Goal: Information Seeking & Learning: Learn about a topic

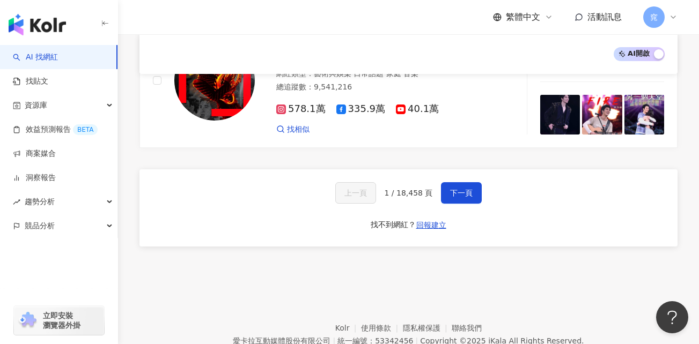
scroll to position [1876, 0]
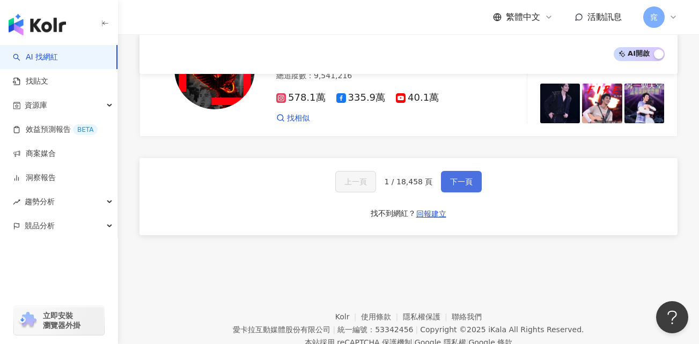
click at [455, 177] on span "下一頁" at bounding box center [461, 181] width 23 height 9
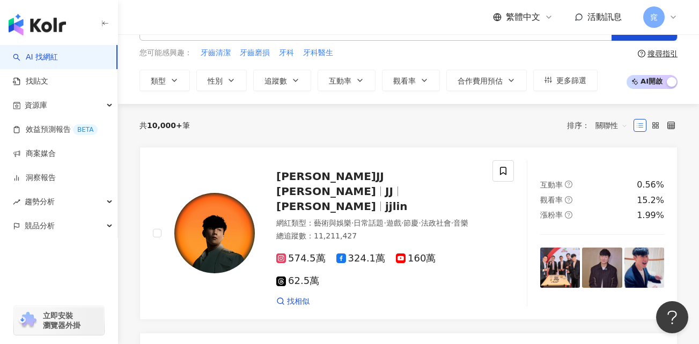
scroll to position [0, 0]
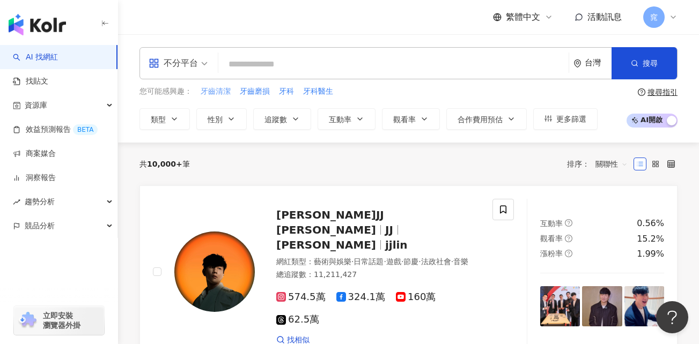
click at [218, 93] on span "牙齒清潔" at bounding box center [216, 91] width 30 height 11
type input "****"
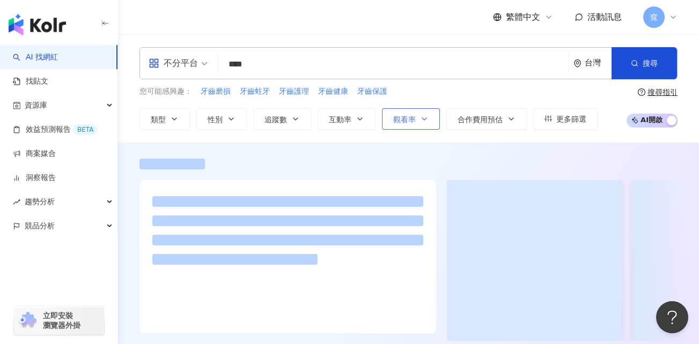
click at [414, 121] on span "觀看率" at bounding box center [404, 119] width 23 height 9
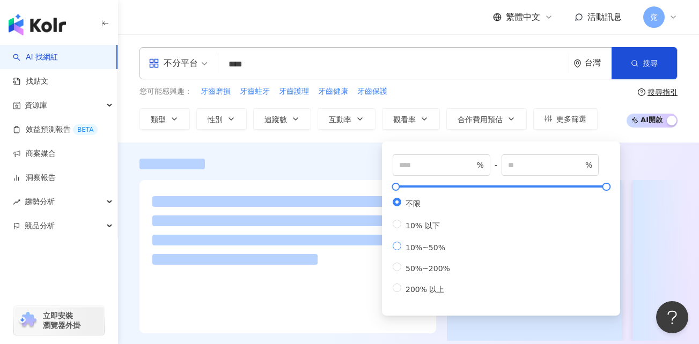
type input "***"
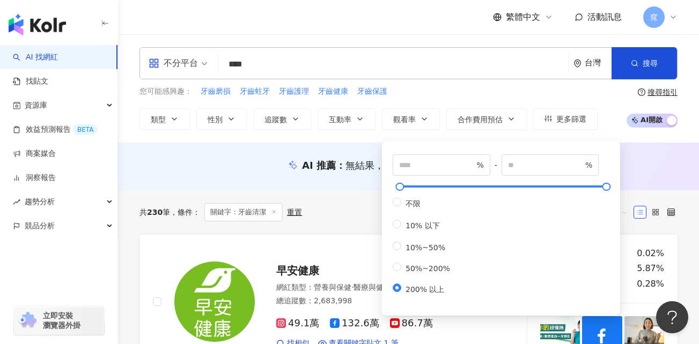
click at [339, 226] on div "共 230 筆 條件 ： 關鍵字：牙齒清潔 重置 排序： 關聯性" at bounding box center [408, 212] width 538 height 44
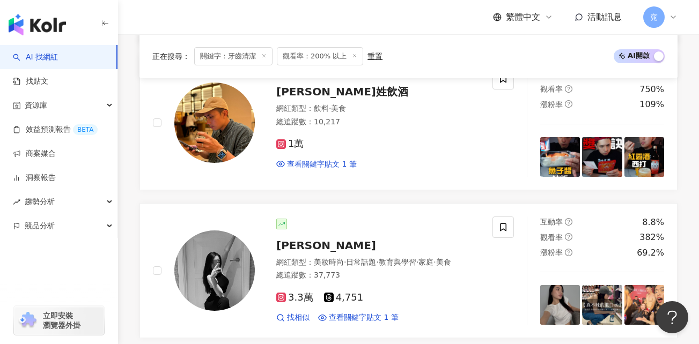
scroll to position [751, 0]
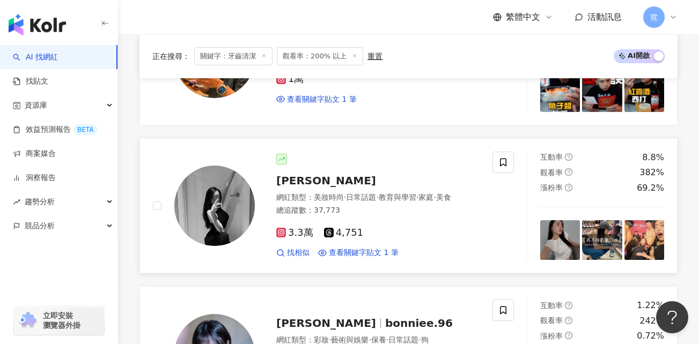
click at [311, 180] on span "陳綾 Celine" at bounding box center [326, 180] width 100 height 13
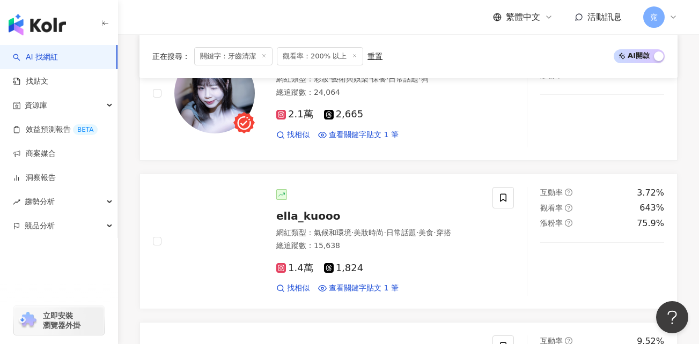
scroll to position [1019, 0]
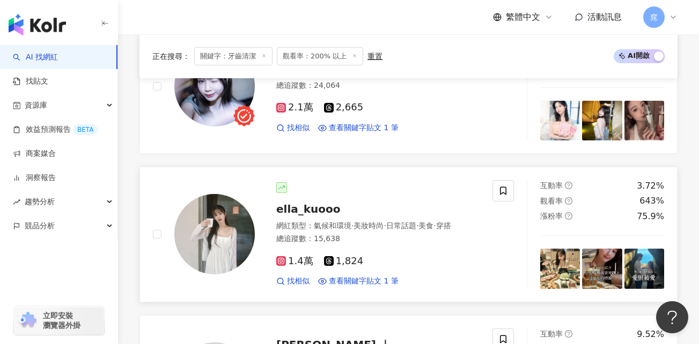
click at [307, 213] on span "ella_kuooo" at bounding box center [308, 209] width 64 height 13
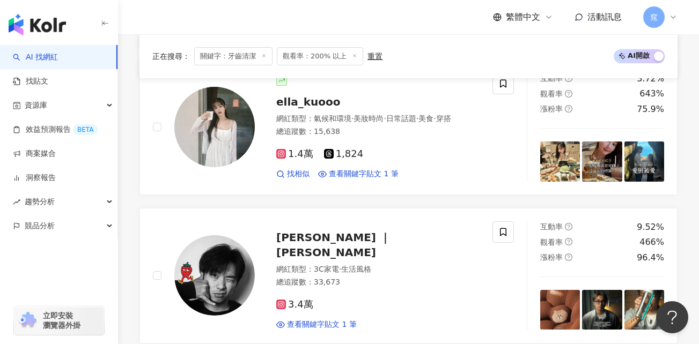
scroll to position [1179, 0]
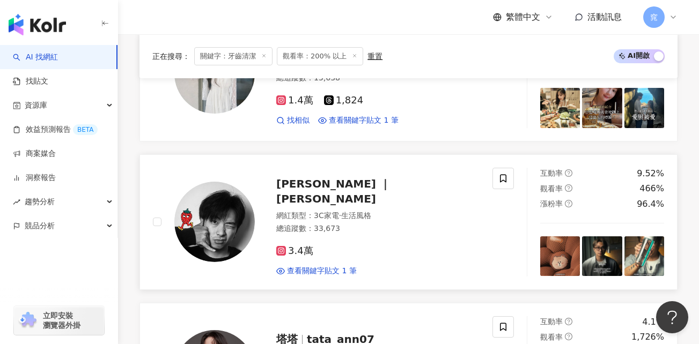
click at [316, 199] on span "Sam ｜ 山姆" at bounding box center [333, 191] width 114 height 28
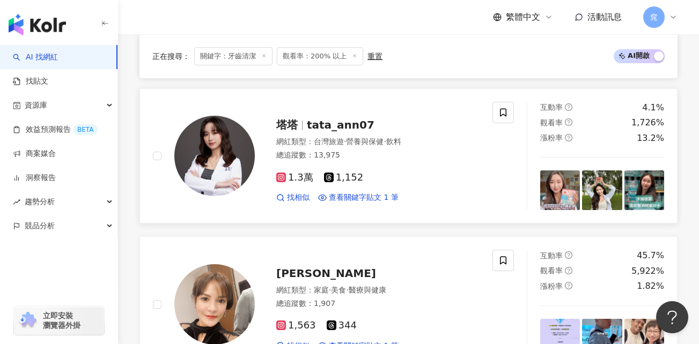
click at [347, 131] on span "tata_ann07" at bounding box center [341, 124] width 68 height 13
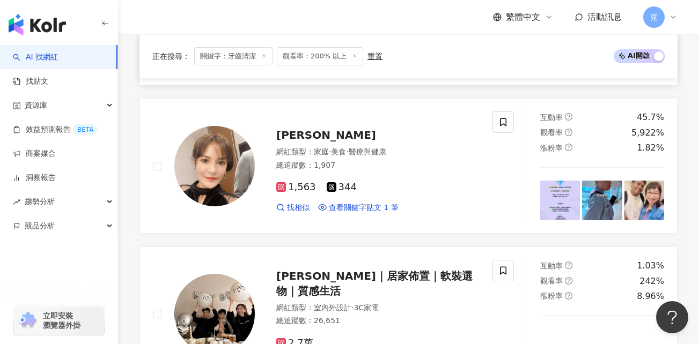
scroll to position [1555, 0]
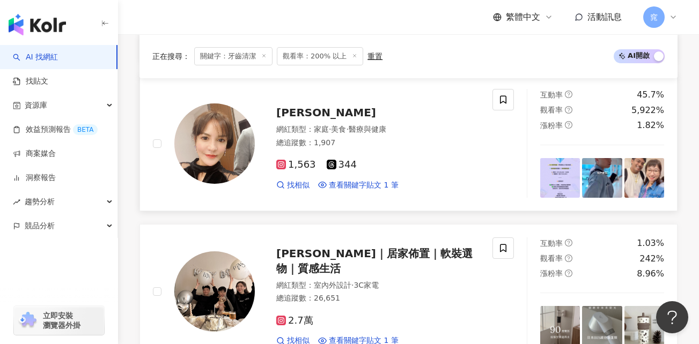
click at [315, 119] on span "chuanmaya" at bounding box center [326, 112] width 100 height 13
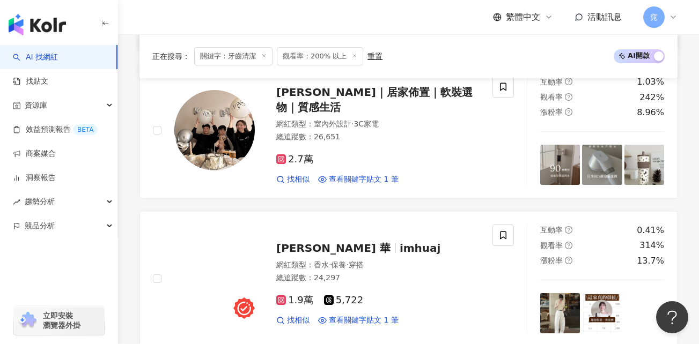
scroll to position [1716, 0]
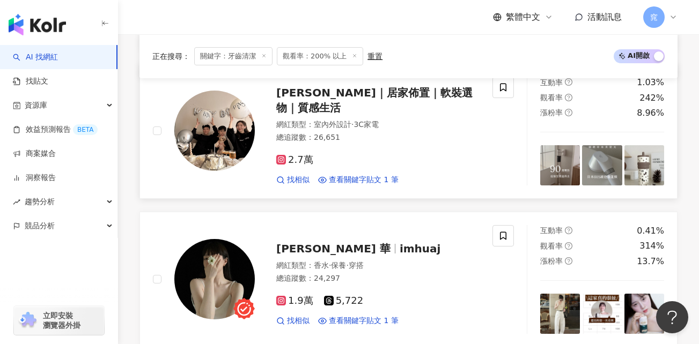
click at [412, 107] on span "Irene’s｜居家佈置｜軟裝選物｜質感生活" at bounding box center [374, 100] width 196 height 28
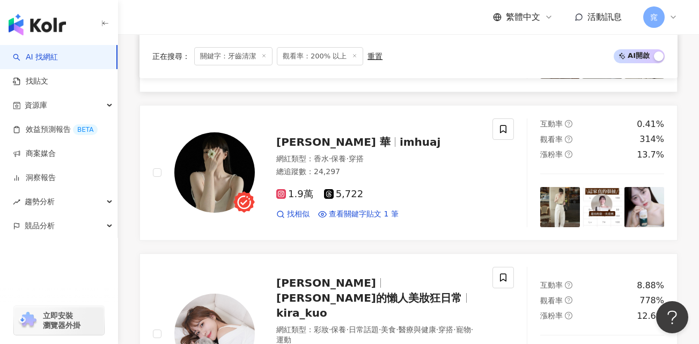
scroll to position [1823, 0]
click at [320, 148] on span "Hua J Huang 華" at bounding box center [333, 141] width 114 height 13
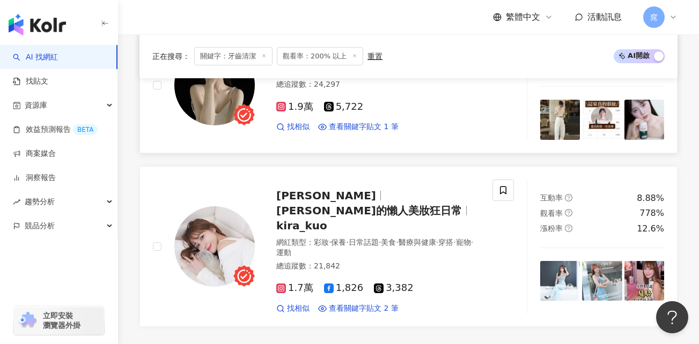
scroll to position [1930, 0]
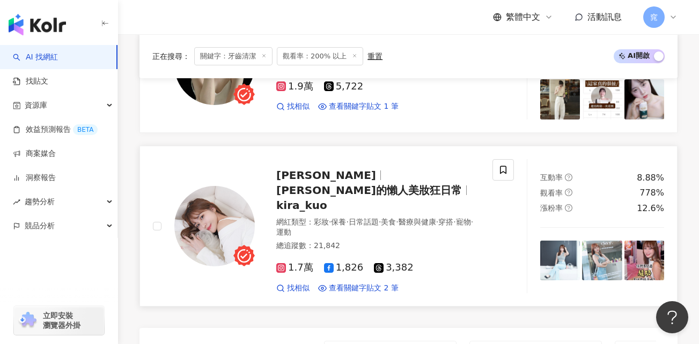
click at [380, 185] on span "Kira的懶人美妝狂日常" at bounding box center [368, 190] width 185 height 13
click at [331, 184] on span "Kira的懶人美妝狂日常" at bounding box center [368, 190] width 185 height 13
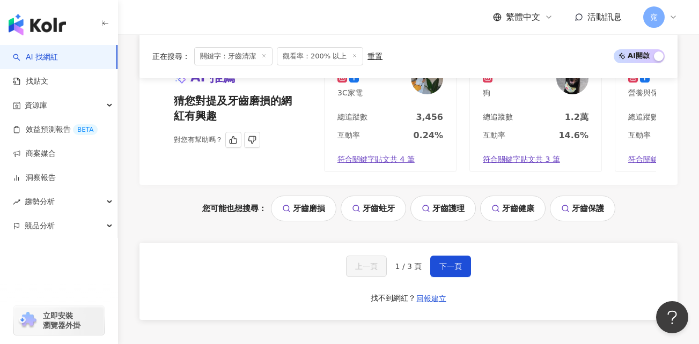
scroll to position [2252, 0]
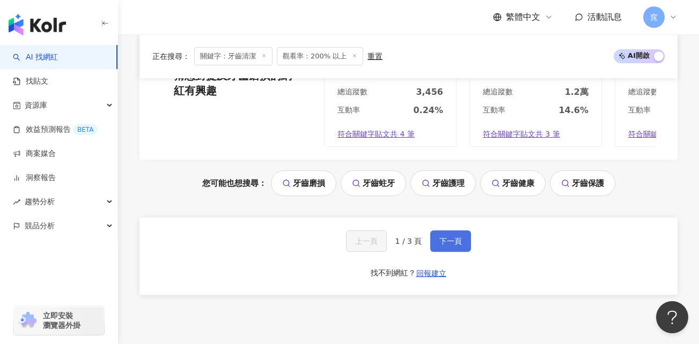
click at [444, 237] on span "下一頁" at bounding box center [450, 241] width 23 height 9
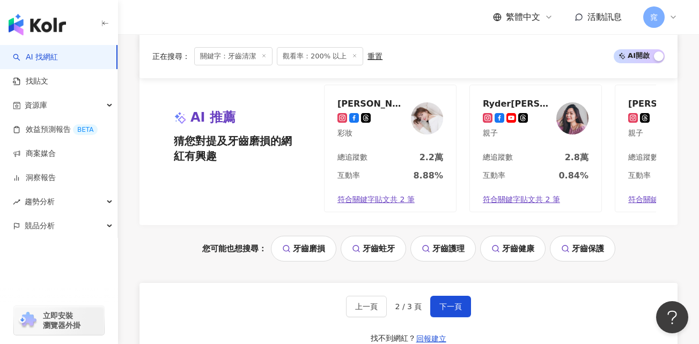
scroll to position [2322, 0]
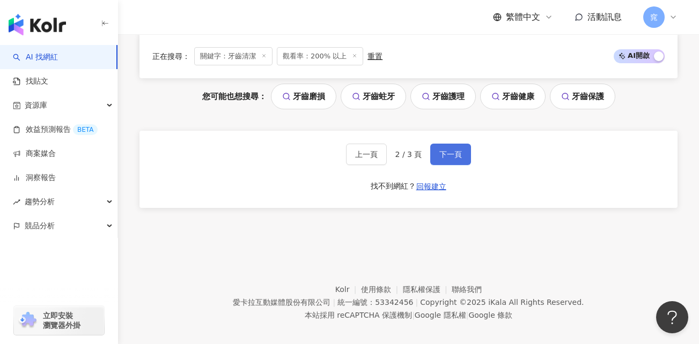
click at [446, 159] on span "下一頁" at bounding box center [450, 154] width 23 height 9
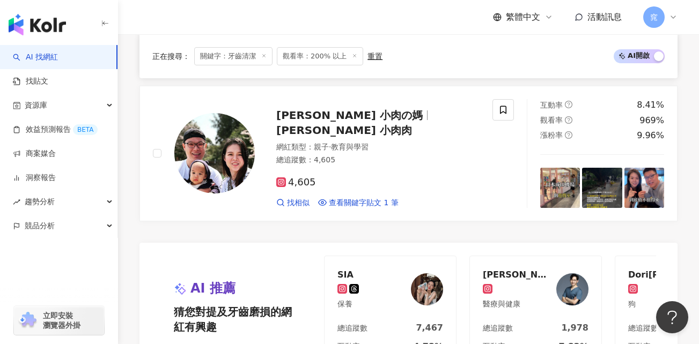
scroll to position [959, 0]
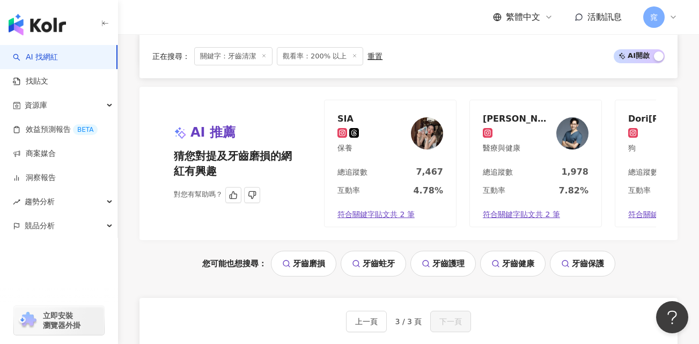
click at [346, 118] on div "SIA" at bounding box center [347, 118] width 21 height 11
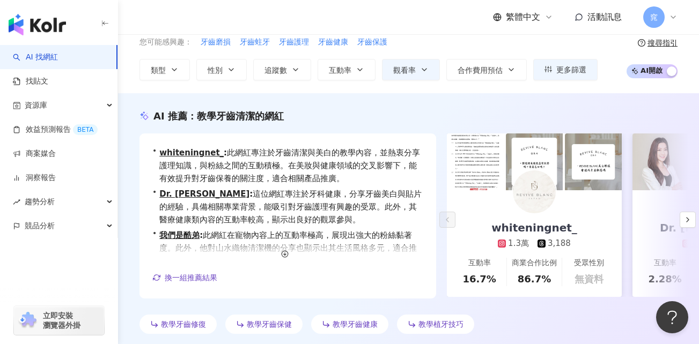
scroll to position [0, 0]
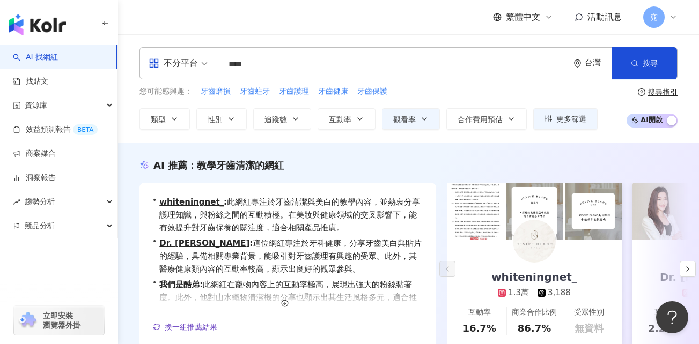
click at [526, 63] on input "****" at bounding box center [393, 64] width 342 height 20
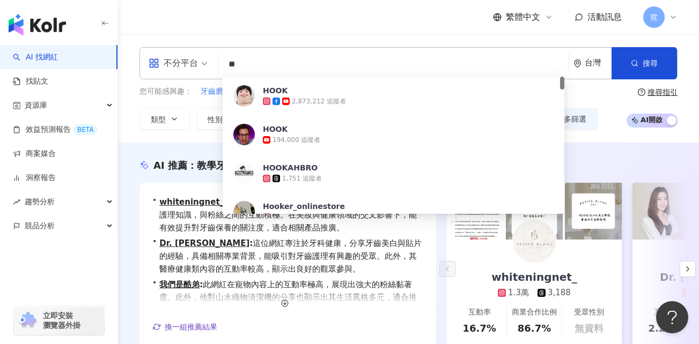
type input "*"
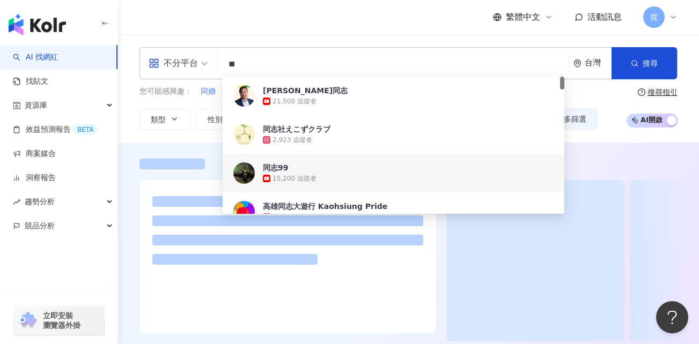
click at [611, 126] on div "您可能感興趣： 同婚 女同志 同性 無性戀 出櫃 類型 性別 追蹤數 互動率 觀看率 合作費用預估 更多篩選 選擇合作費用預估 ： 幣別 ： 新台幣 ( TW…" at bounding box center [408, 108] width 538 height 44
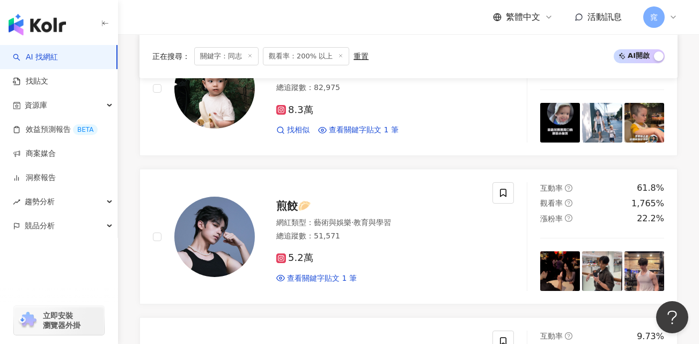
scroll to position [214, 0]
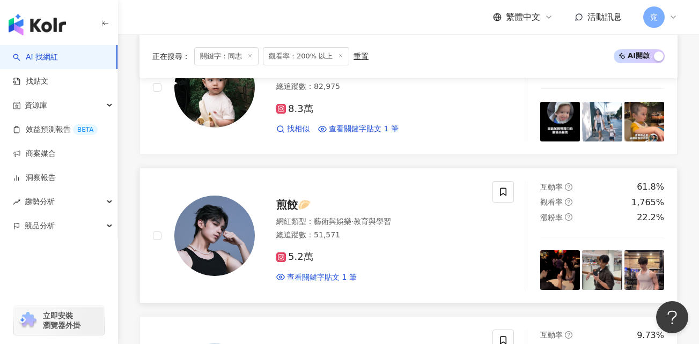
click at [285, 206] on span "煎餃🥟" at bounding box center [293, 204] width 35 height 13
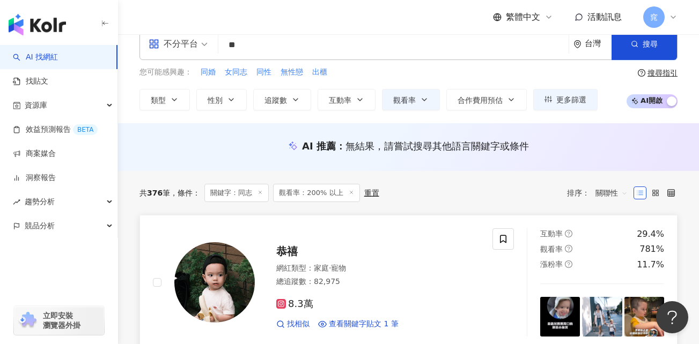
scroll to position [0, 0]
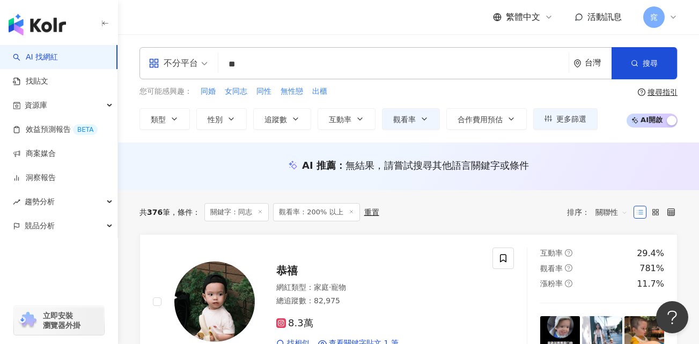
click at [272, 70] on input "**" at bounding box center [393, 64] width 342 height 20
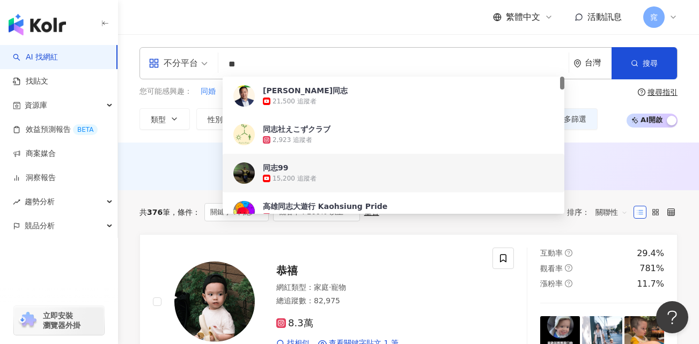
type input "*"
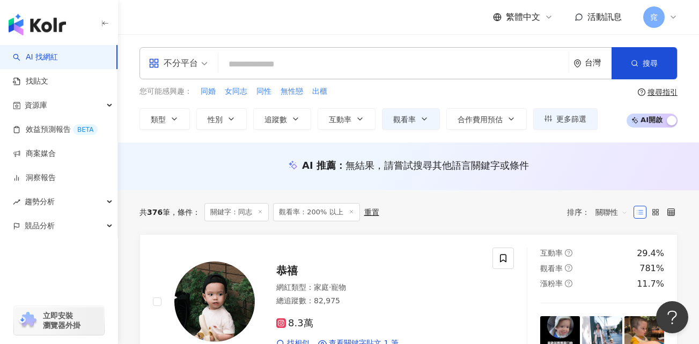
paste input "**********"
type input "**********"
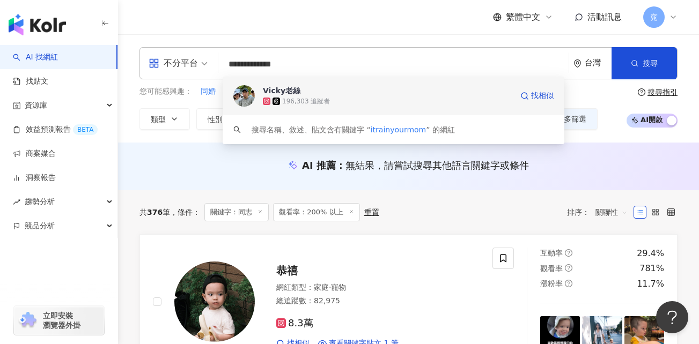
click at [352, 100] on div "196,303 追蹤者" at bounding box center [387, 101] width 249 height 11
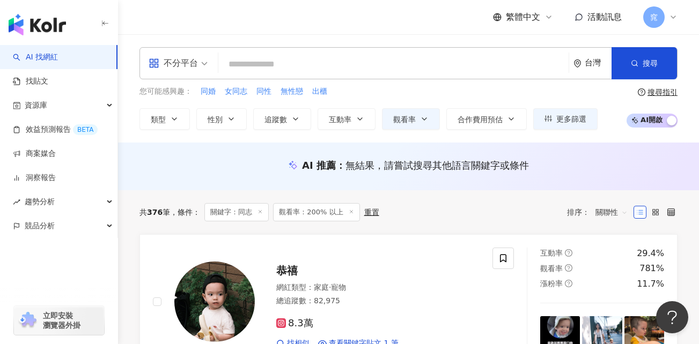
click at [312, 65] on input "search" at bounding box center [393, 64] width 342 height 20
paste input "*******"
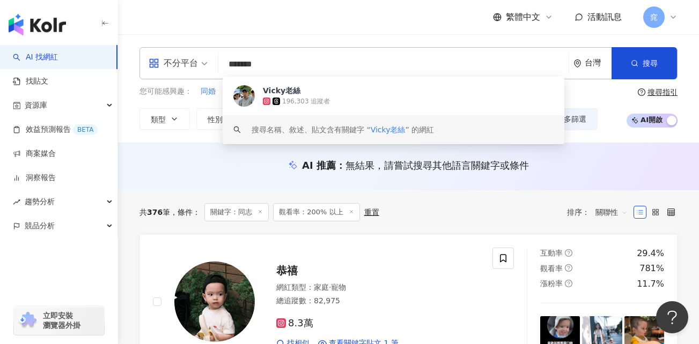
click at [405, 63] on input "*******" at bounding box center [393, 64] width 342 height 20
type input "*******"
click at [630, 65] on button "搜尋" at bounding box center [643, 63] width 65 height 32
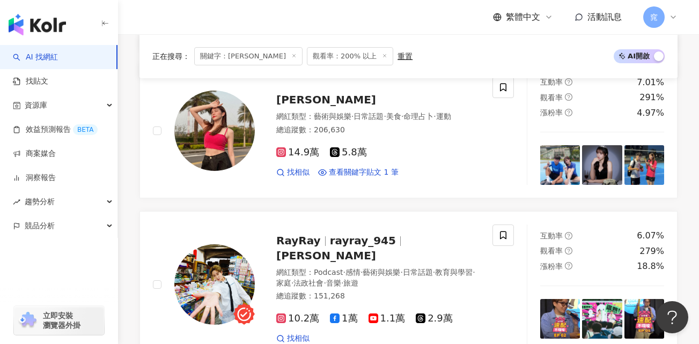
scroll to position [375, 0]
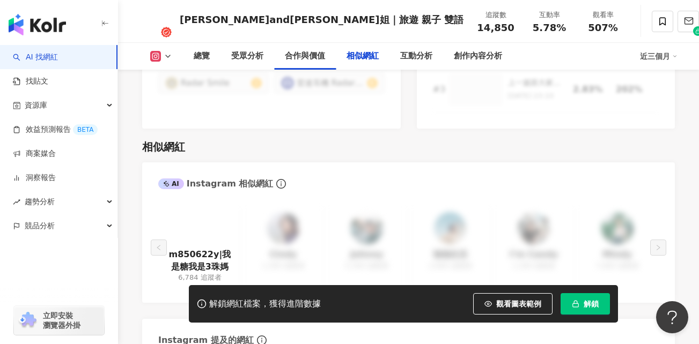
scroll to position [1823, 0]
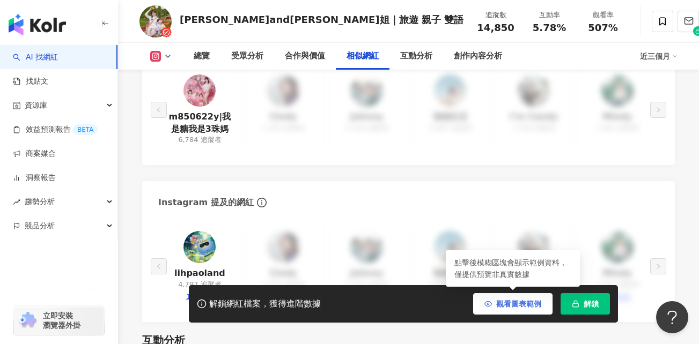
click at [521, 306] on span "觀看圖表範例" at bounding box center [518, 304] width 45 height 9
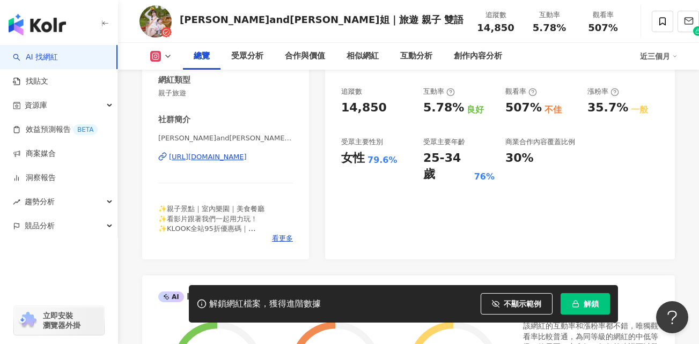
scroll to position [161, 0]
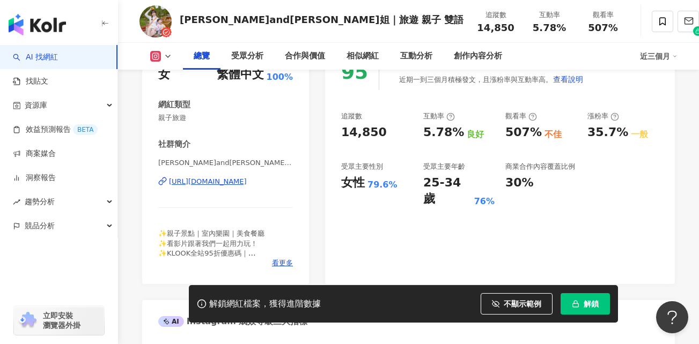
click at [247, 184] on div "https://www.instagram.com/kaixuan_0325/" at bounding box center [208, 182] width 78 height 10
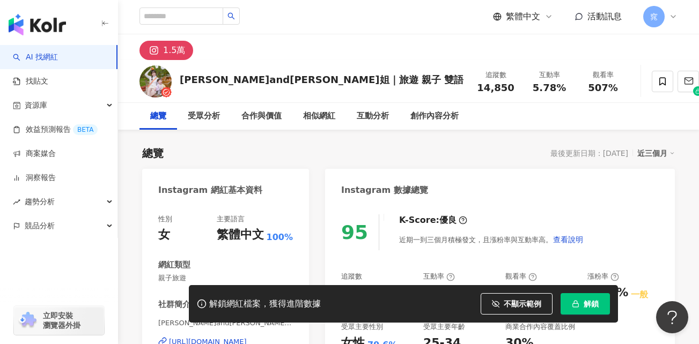
scroll to position [0, 0]
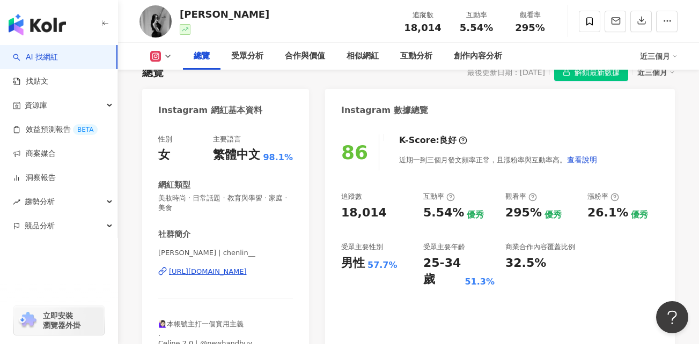
scroll to position [107, 0]
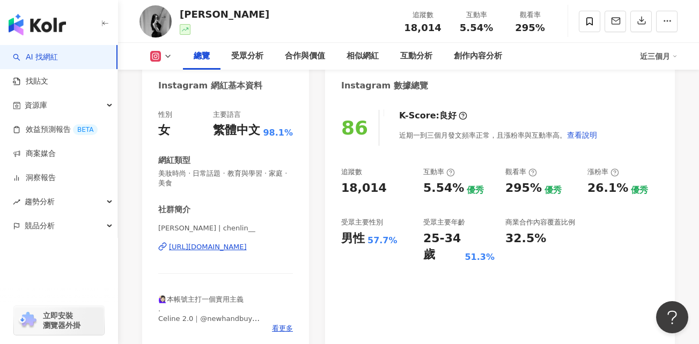
click at [247, 250] on div "https://www.instagram.com/chenlin__/" at bounding box center [208, 247] width 78 height 10
drag, startPoint x: 182, startPoint y: 13, endPoint x: 232, endPoint y: 13, distance: 49.3
click at [232, 13] on div "陳綾 Celine 追蹤數 18,014 互動率 5.54% 觀看率 295%" at bounding box center [408, 21] width 581 height 42
drag, startPoint x: 232, startPoint y: 13, endPoint x: 219, endPoint y: 13, distance: 12.3
copy div "陳綾 Celine"
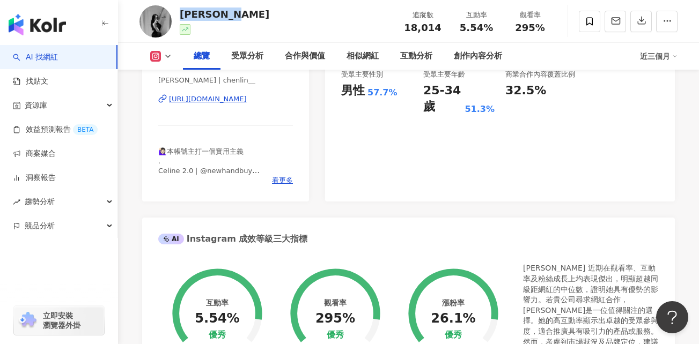
scroll to position [268, 0]
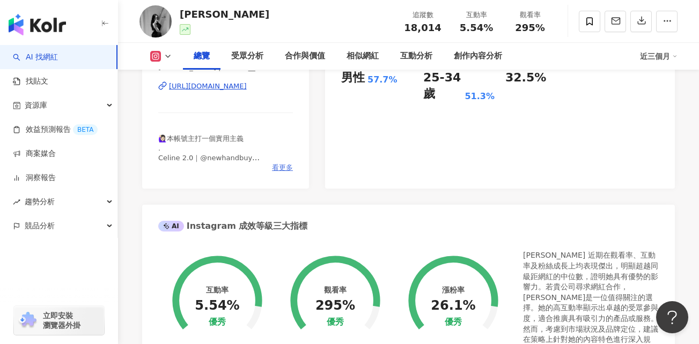
click at [279, 169] on span "看更多" at bounding box center [282, 168] width 21 height 10
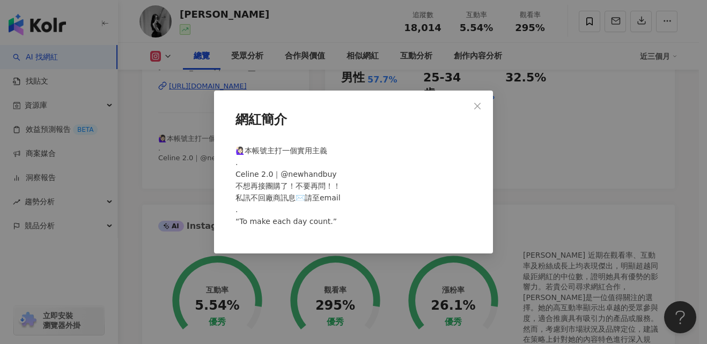
click at [311, 197] on span "🙋🏻‍♀️本帳號主打一個實用主義 . Celine 2.0｜@newhandbuy 不想再接團購了！不要再問！！ 私訊不回廠商訊息✉️請至email . “T…" at bounding box center [287, 185] width 105 height 79
click at [476, 107] on icon "close" at bounding box center [477, 105] width 6 height 6
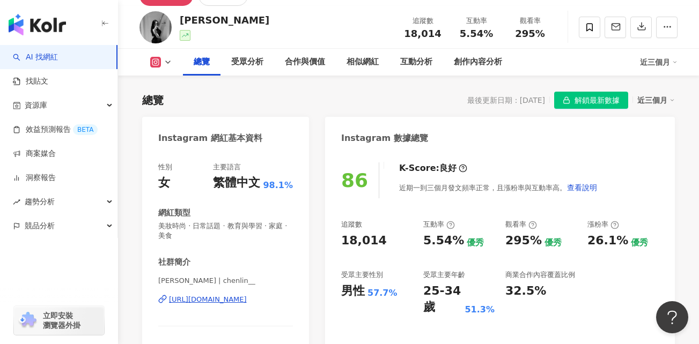
scroll to position [0, 0]
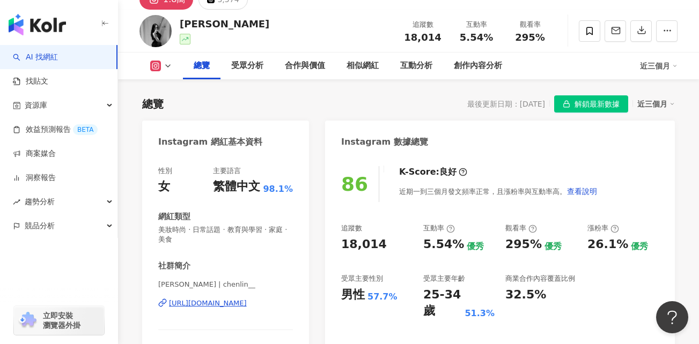
scroll to position [107, 0]
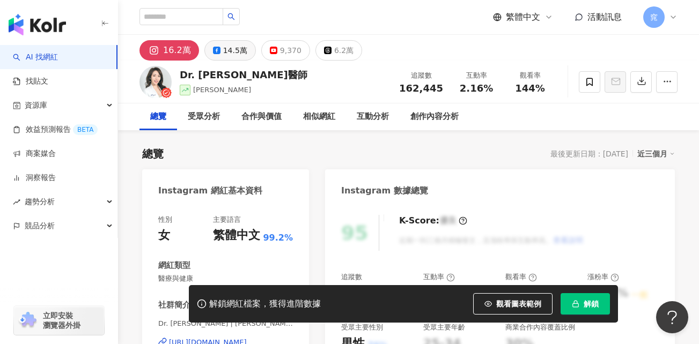
click at [227, 48] on div "14.5萬" at bounding box center [235, 50] width 24 height 15
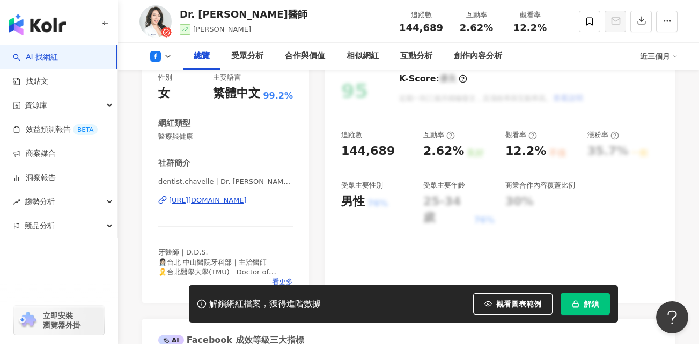
scroll to position [161, 0]
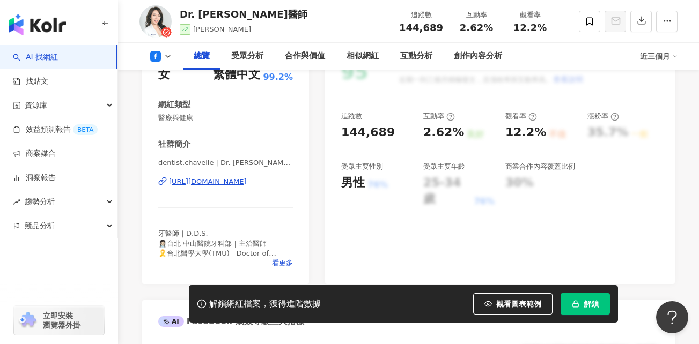
click at [247, 181] on div "https://www.facebook.com/145260659489852" at bounding box center [208, 182] width 78 height 10
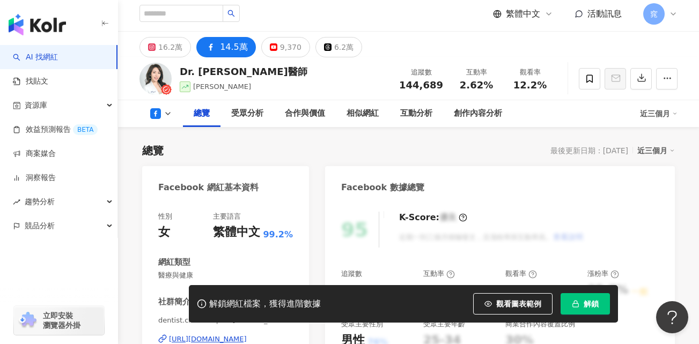
scroll to position [0, 0]
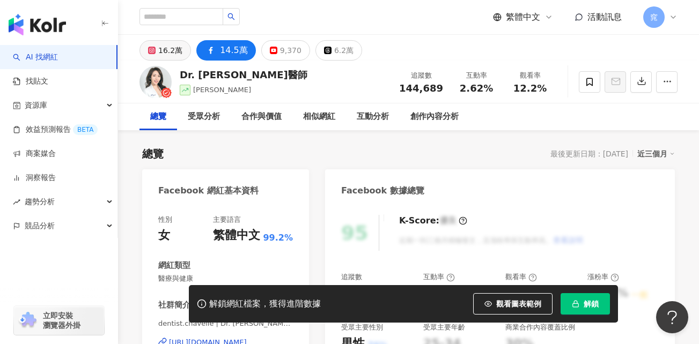
click at [166, 45] on div "16.2萬" at bounding box center [170, 50] width 24 height 15
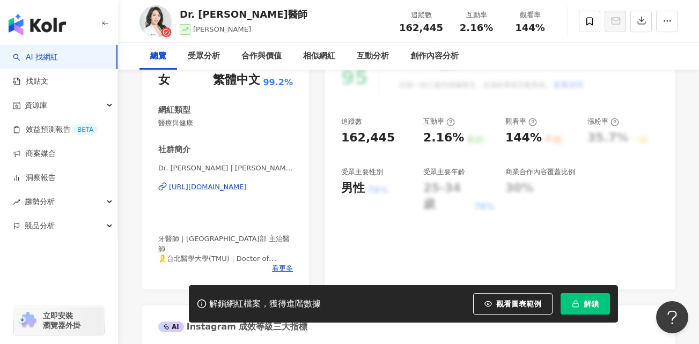
scroll to position [161, 0]
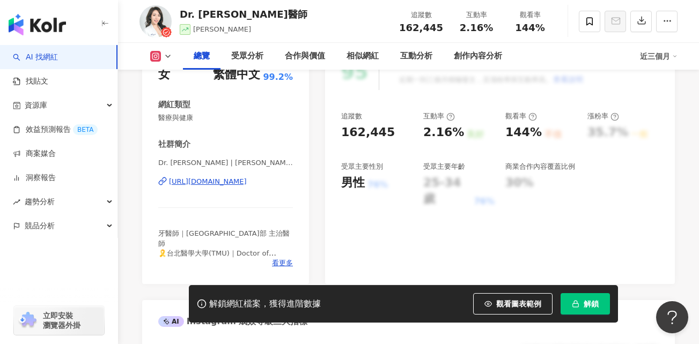
click at [211, 184] on div "https://www.instagram.com/chavelle_liu/" at bounding box center [208, 182] width 78 height 10
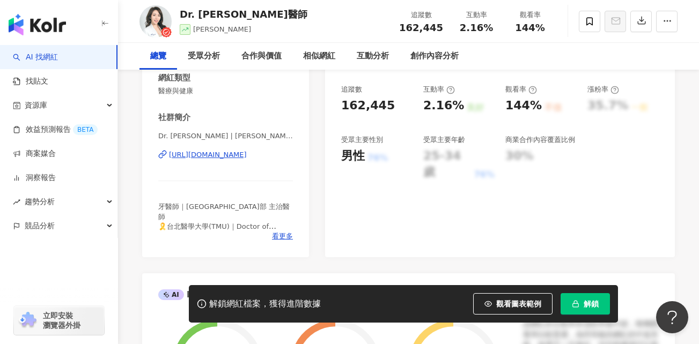
scroll to position [0, 0]
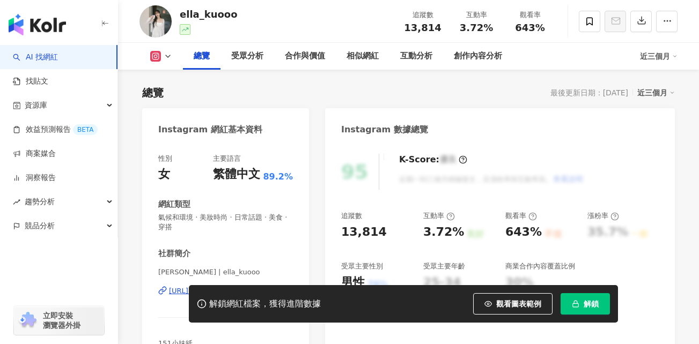
scroll to position [107, 0]
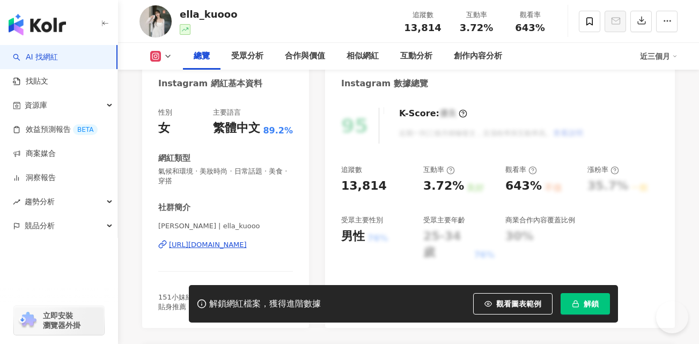
click at [247, 246] on div "[URL][DOMAIN_NAME]" at bounding box center [208, 245] width 78 height 10
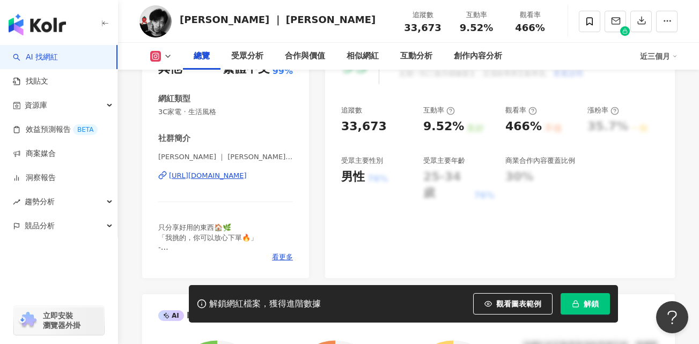
scroll to position [161, 0]
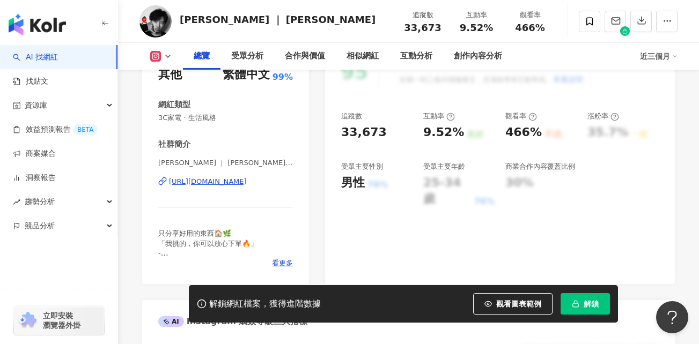
click at [247, 179] on div "https://www.instagram.com/li501464/" at bounding box center [208, 182] width 78 height 10
drag, startPoint x: 180, startPoint y: 20, endPoint x: 230, endPoint y: 20, distance: 49.9
click at [230, 20] on div "Sam ｜ 山姆" at bounding box center [278, 19] width 196 height 13
copy div "Sam ｜ 山姆"
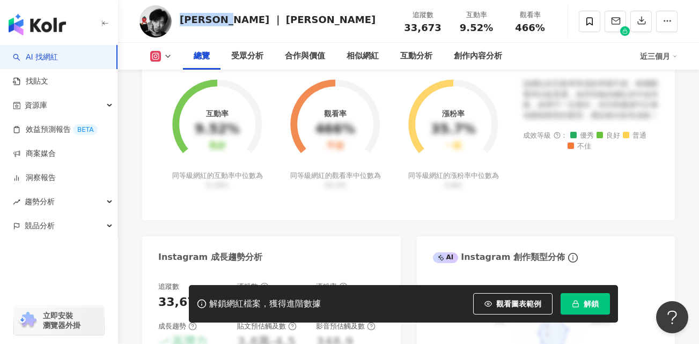
scroll to position [590, 0]
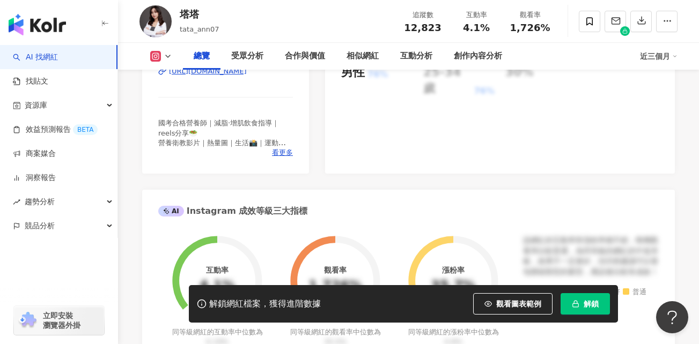
scroll to position [214, 0]
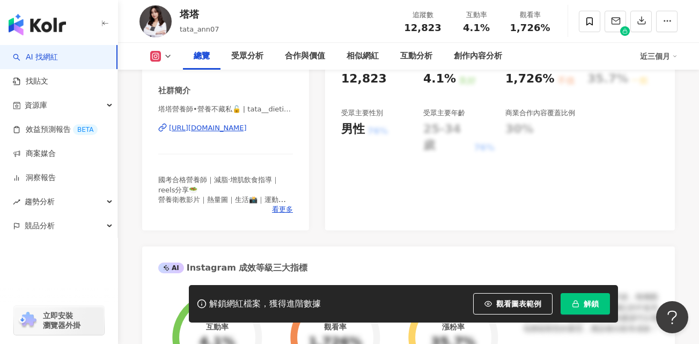
click at [247, 131] on div "[URL][DOMAIN_NAME]" at bounding box center [208, 128] width 78 height 10
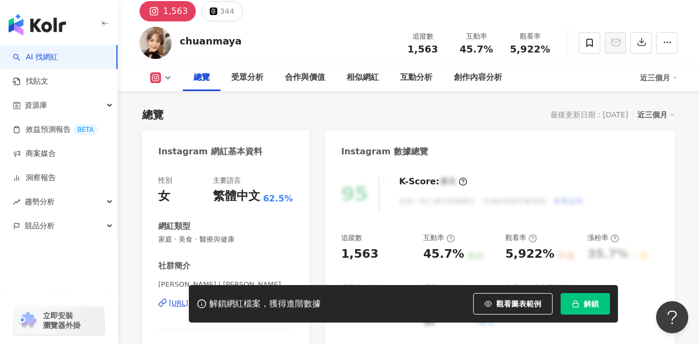
scroll to position [161, 0]
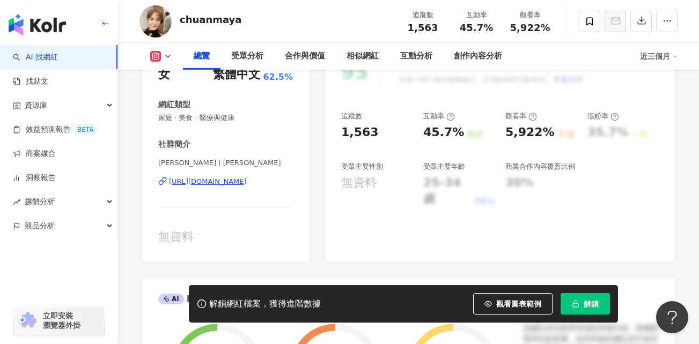
click at [247, 181] on div "https://www.instagram.com/chuanmaya/" at bounding box center [208, 182] width 78 height 10
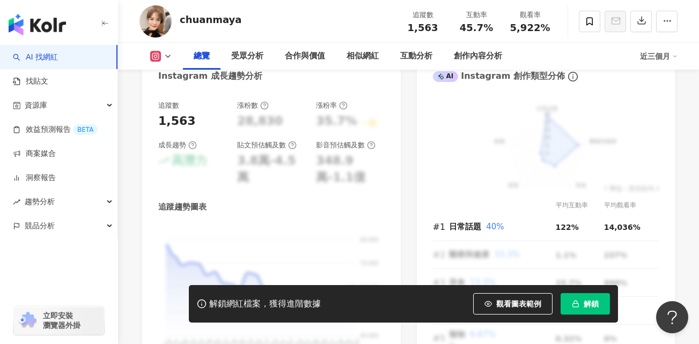
scroll to position [590, 0]
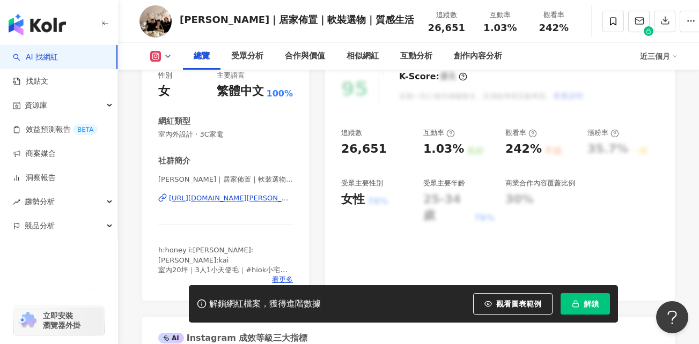
scroll to position [161, 0]
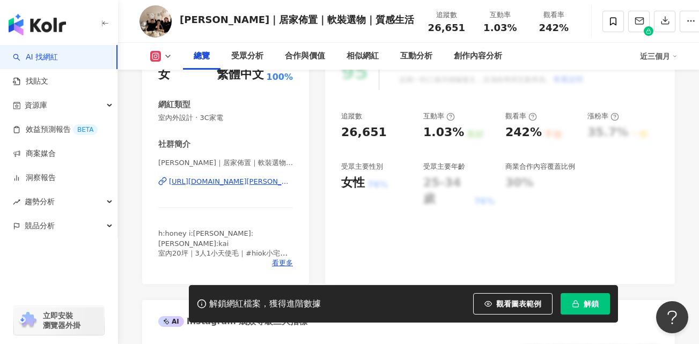
click at [268, 183] on div "https://www.instagram.com/irene.chen.girl/" at bounding box center [231, 182] width 124 height 10
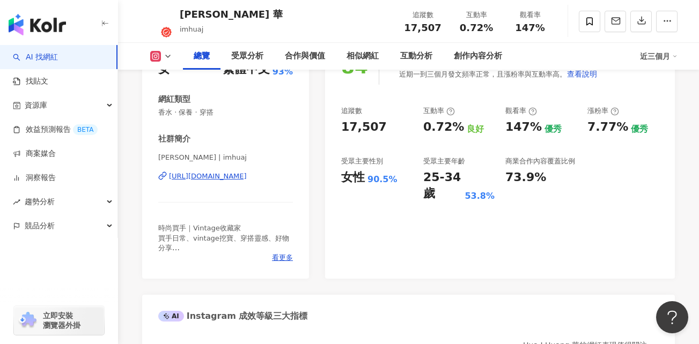
scroll to position [214, 0]
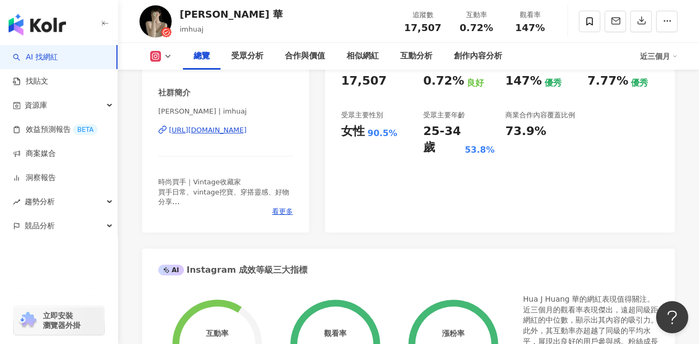
click at [247, 133] on div "https://www.instagram.com/imhuaj/" at bounding box center [208, 130] width 78 height 10
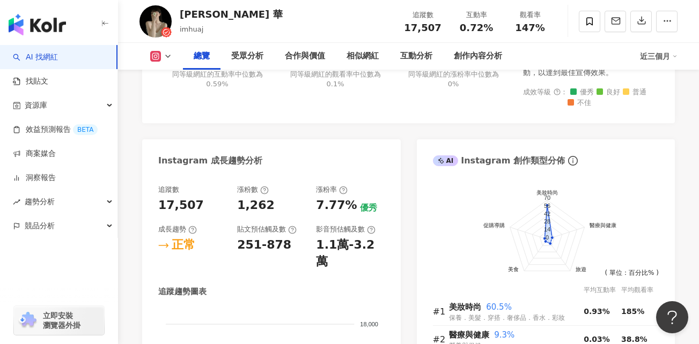
scroll to position [643, 0]
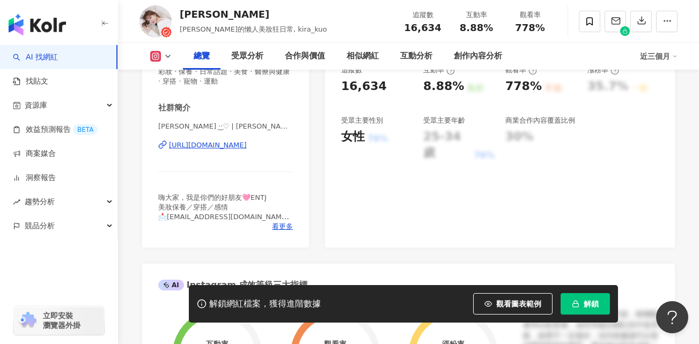
scroll to position [161, 0]
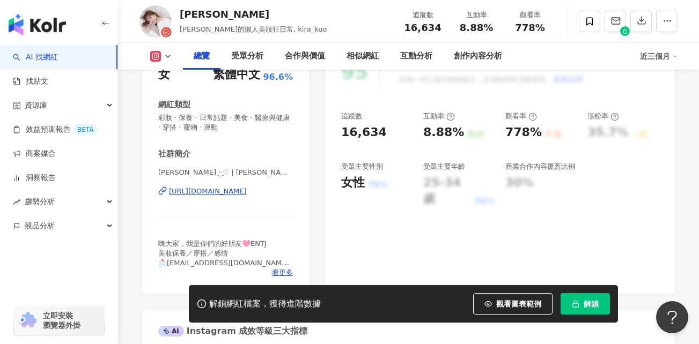
click at [247, 191] on div "[URL][DOMAIN_NAME]" at bounding box center [208, 192] width 78 height 10
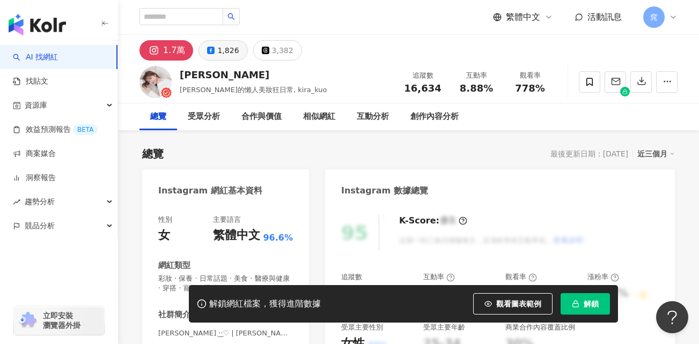
click at [221, 50] on div "1,826" at bounding box center [227, 50] width 21 height 15
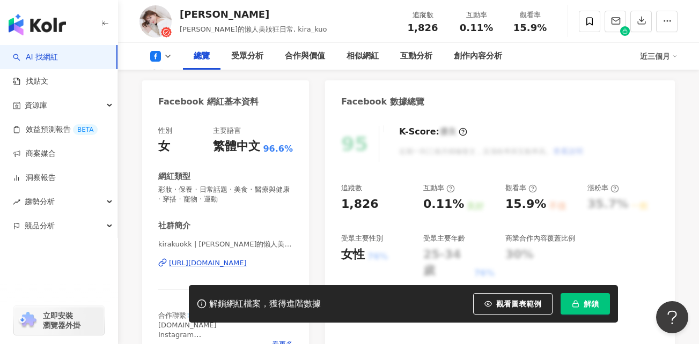
scroll to position [107, 0]
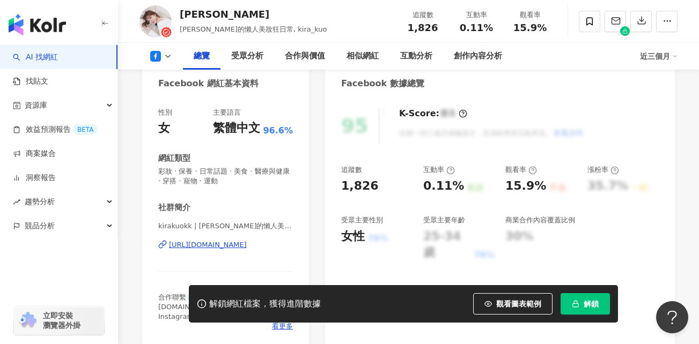
click at [243, 240] on div "https://www.facebook.com/108989739800279" at bounding box center [208, 245] width 78 height 10
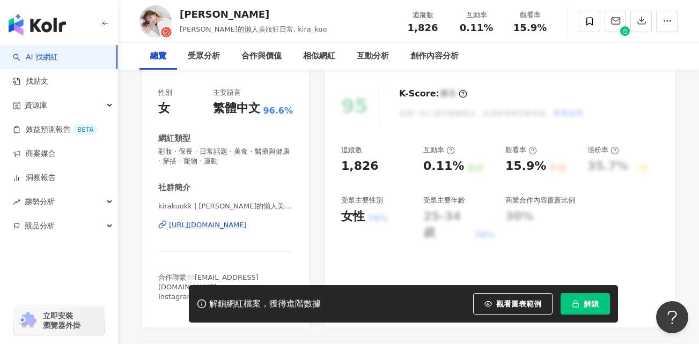
scroll to position [0, 0]
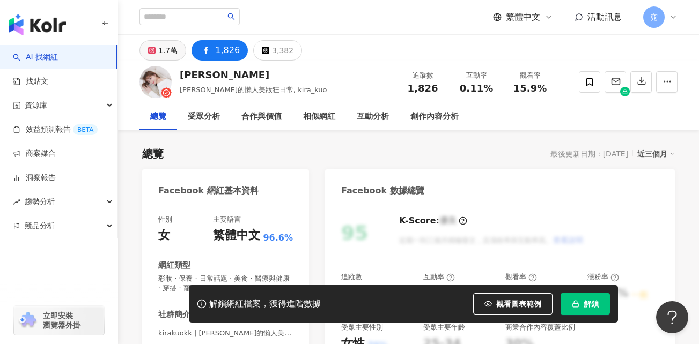
click at [166, 50] on div "1.7萬" at bounding box center [167, 50] width 19 height 15
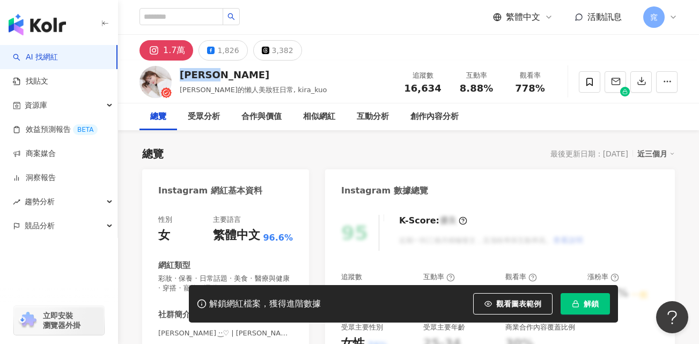
drag, startPoint x: 180, startPoint y: 76, endPoint x: 210, endPoint y: 76, distance: 30.6
click at [210, 76] on div "Kira K" at bounding box center [253, 74] width 147 height 13
drag, startPoint x: 210, startPoint y: 76, endPoint x: 197, endPoint y: 75, distance: 13.4
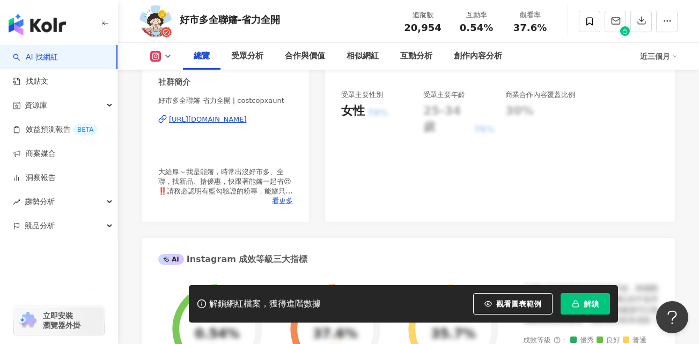
scroll to position [268, 0]
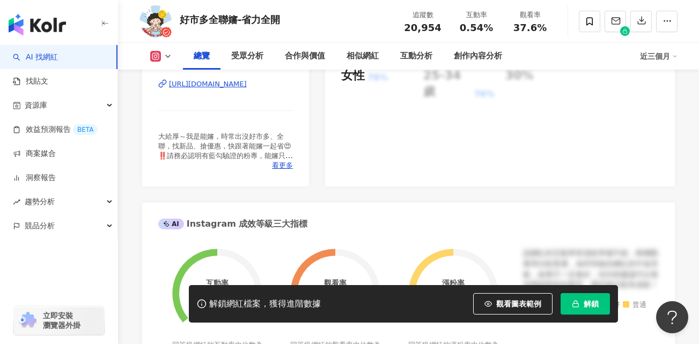
click at [247, 84] on div "https://www.instagram.com/costcopxaunt/" at bounding box center [208, 84] width 78 height 10
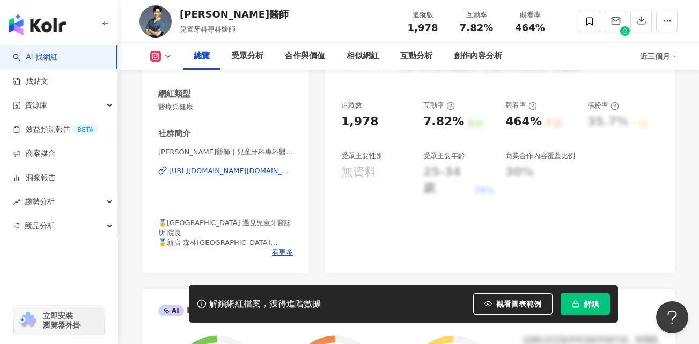
scroll to position [268, 0]
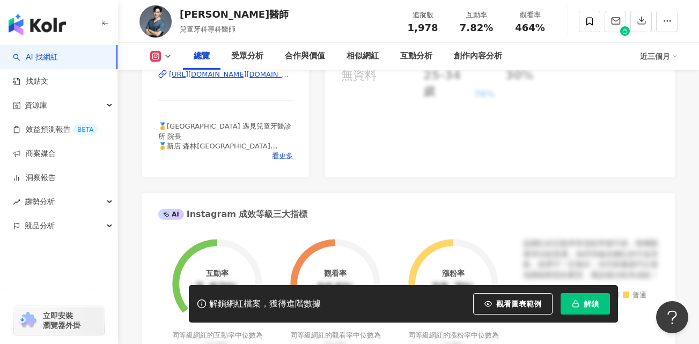
click at [264, 75] on div "https://www.instagram.com/dr.ethan_pedodontist/" at bounding box center [231, 75] width 124 height 10
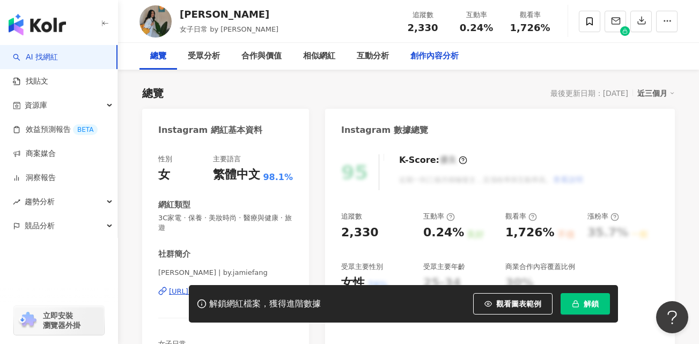
scroll to position [107, 0]
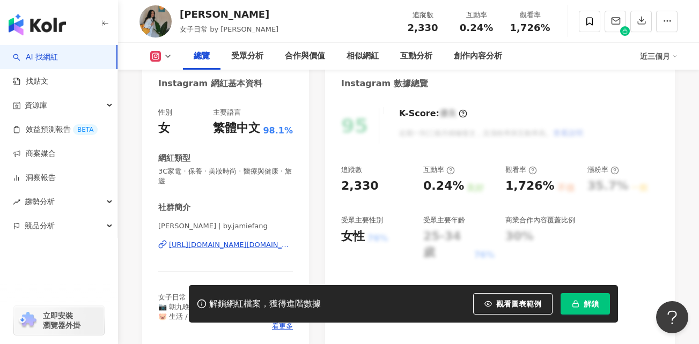
click at [262, 243] on div "https://www.instagram.com/by.jamiefang/" at bounding box center [231, 245] width 124 height 10
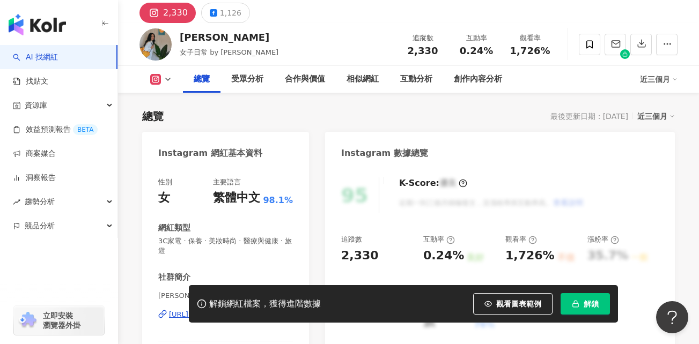
scroll to position [0, 0]
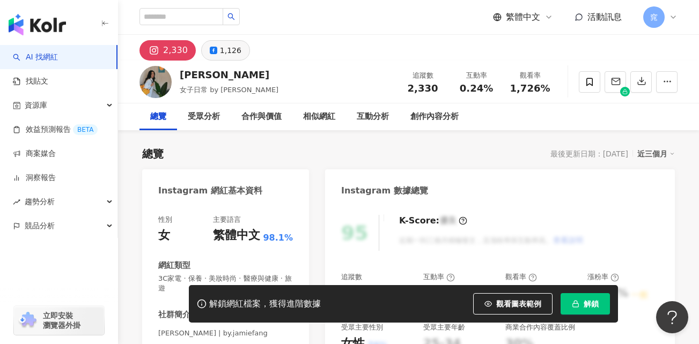
click at [221, 51] on div "1,126" at bounding box center [230, 50] width 21 height 15
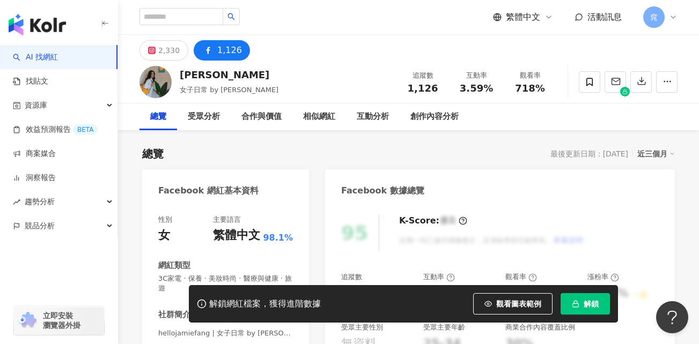
scroll to position [161, 0]
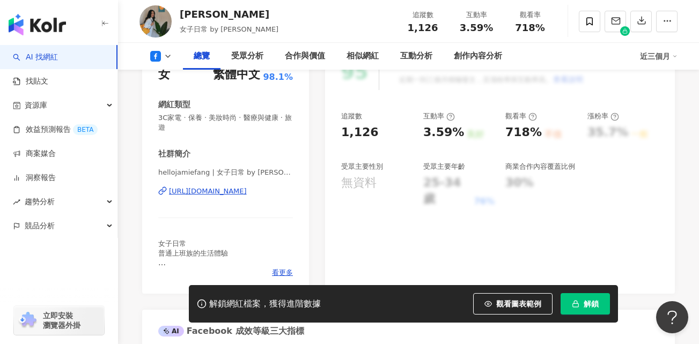
click at [228, 191] on div "https://www.facebook.com/1284808551665984" at bounding box center [208, 192] width 78 height 10
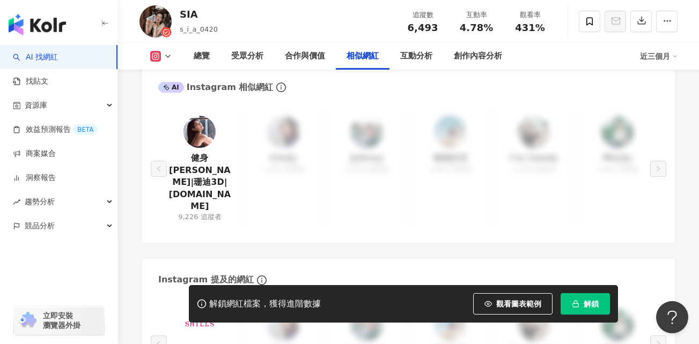
scroll to position [1769, 0]
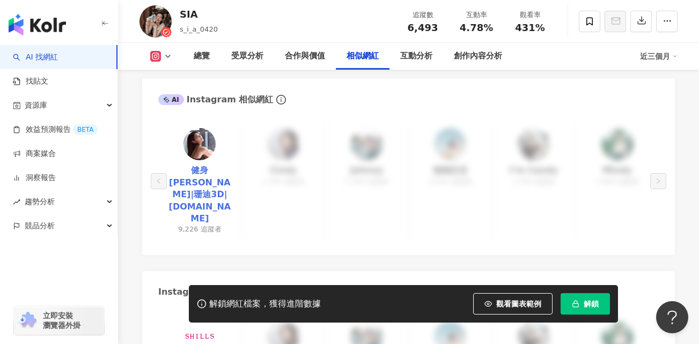
click at [205, 176] on link "健身水水|珊迪3D|3.d.love" at bounding box center [200, 195] width 66 height 60
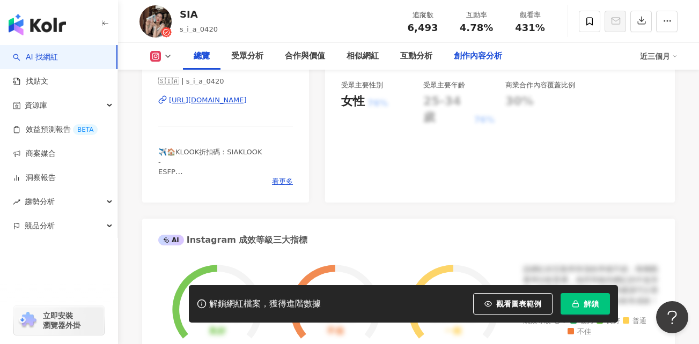
scroll to position [214, 0]
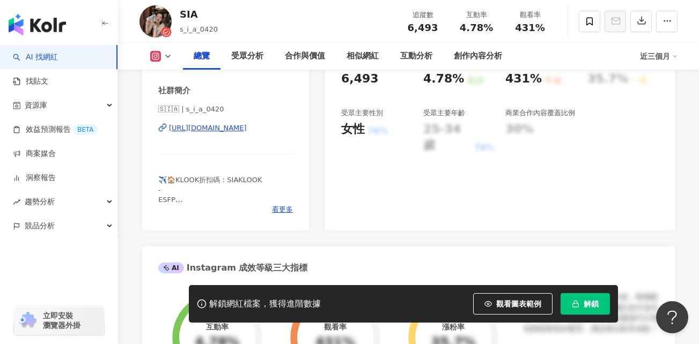
click at [237, 124] on div "https://www.instagram.com/s_i_a_0420/" at bounding box center [208, 128] width 78 height 10
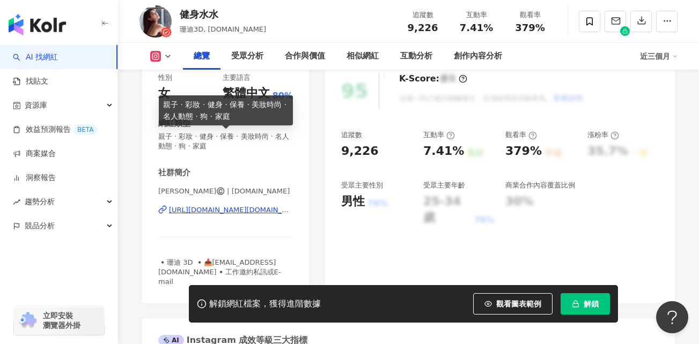
scroll to position [161, 0]
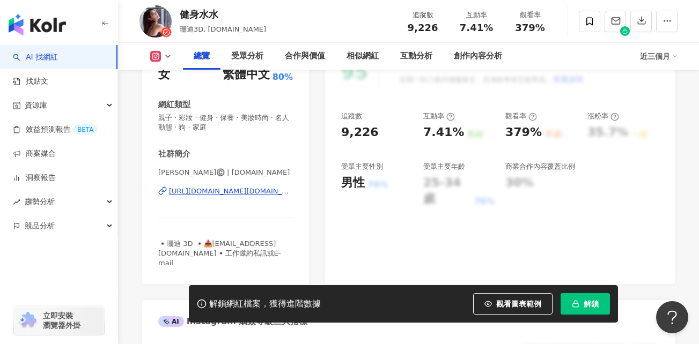
click at [211, 189] on div "[URL][DOMAIN_NAME][DOMAIN_NAME]" at bounding box center [231, 192] width 124 height 10
drag, startPoint x: 182, startPoint y: 14, endPoint x: 217, endPoint y: 14, distance: 35.4
click at [217, 14] on div "健身水水" at bounding box center [223, 14] width 86 height 13
drag, startPoint x: 217, startPoint y: 14, endPoint x: 211, endPoint y: 13, distance: 6.6
copy div "健身水水"
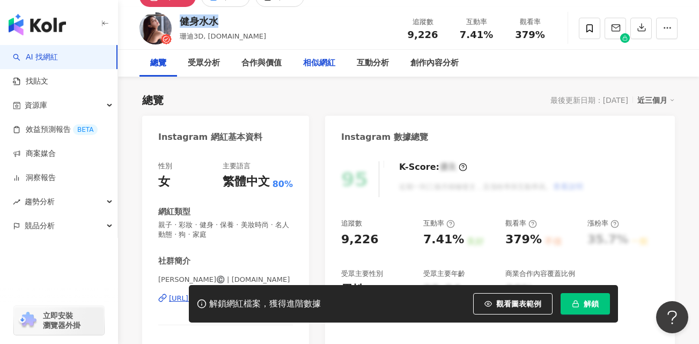
scroll to position [0, 0]
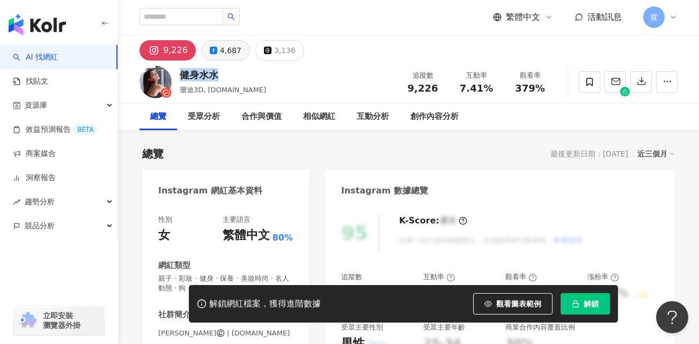
click at [233, 52] on div "4,687" at bounding box center [230, 50] width 21 height 15
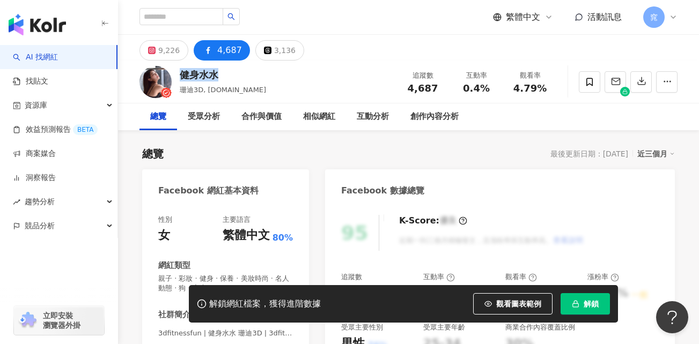
click at [217, 52] on div "4,687" at bounding box center [229, 50] width 25 height 15
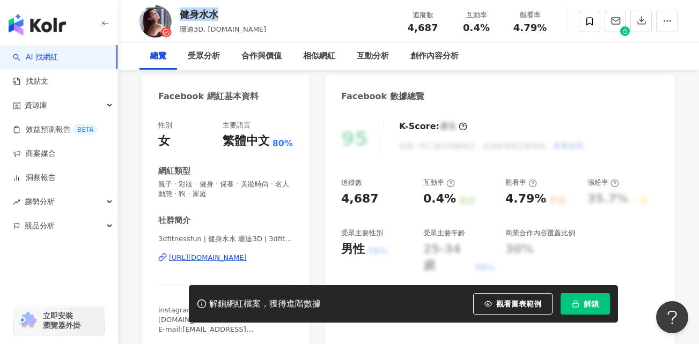
scroll to position [161, 0]
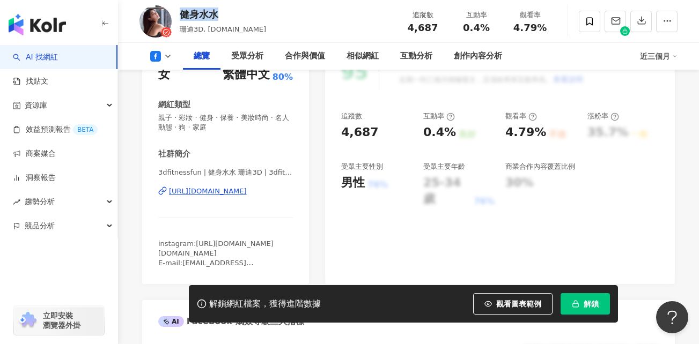
click at [243, 191] on div "https://www.facebook.com/259148721163802" at bounding box center [208, 192] width 78 height 10
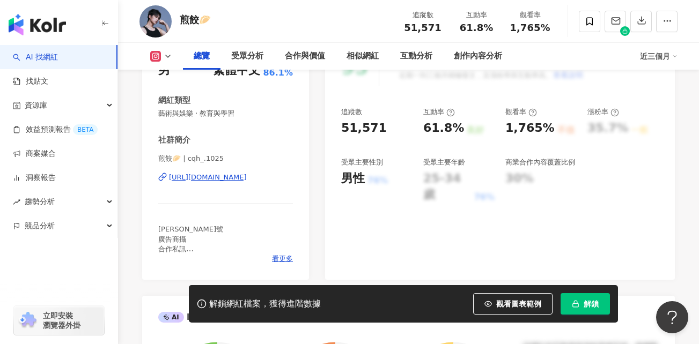
scroll to position [161, 0]
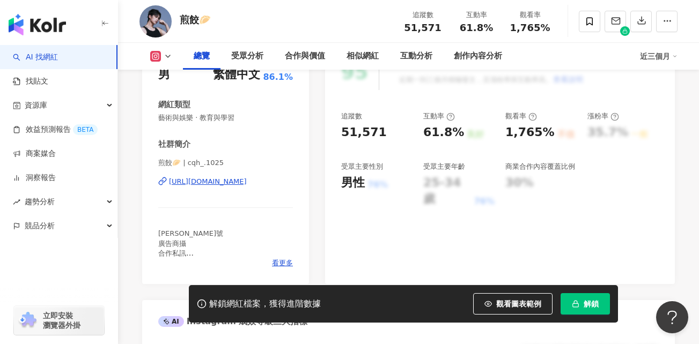
click at [247, 181] on div "[URL][DOMAIN_NAME]" at bounding box center [208, 182] width 78 height 10
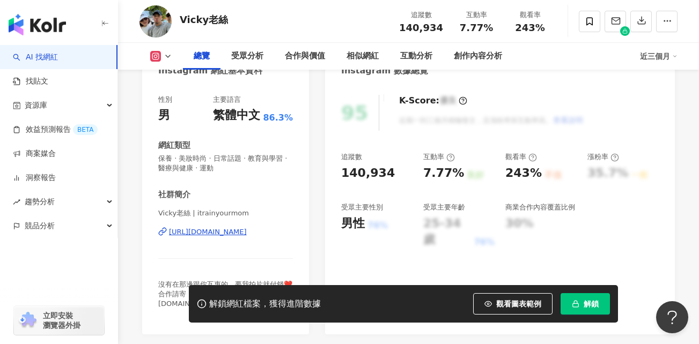
scroll to position [107, 0]
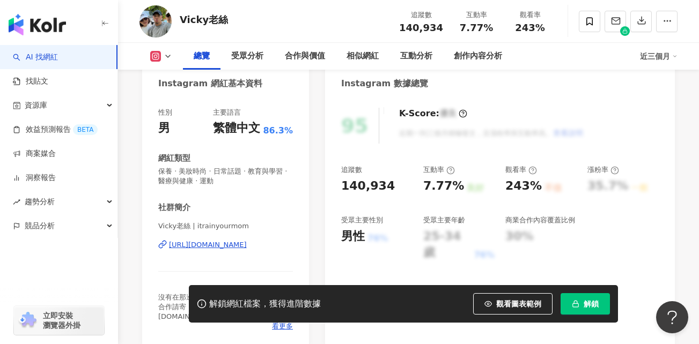
click at [218, 243] on div "https://www.instagram.com/itrainyourmom/" at bounding box center [208, 245] width 78 height 10
drag, startPoint x: 180, startPoint y: 20, endPoint x: 230, endPoint y: 21, distance: 50.4
click at [230, 21] on div "Vicky老絲 追蹤數 140,934 互動率 7.77% 觀看率 243%" at bounding box center [408, 21] width 581 height 42
drag, startPoint x: 229, startPoint y: 21, endPoint x: 210, endPoint y: 20, distance: 19.3
copy div "Vicky老絲"
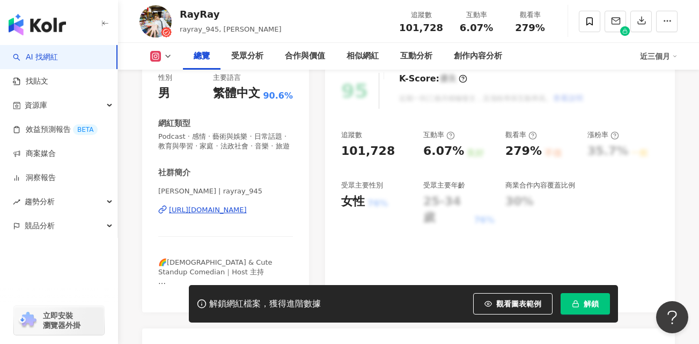
scroll to position [161, 0]
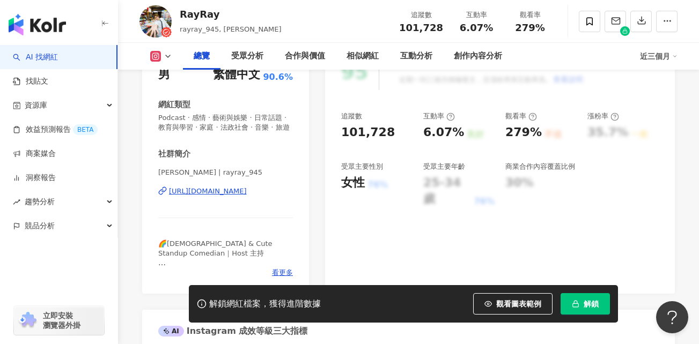
click at [247, 196] on div "[URL][DOMAIN_NAME]" at bounding box center [208, 192] width 78 height 10
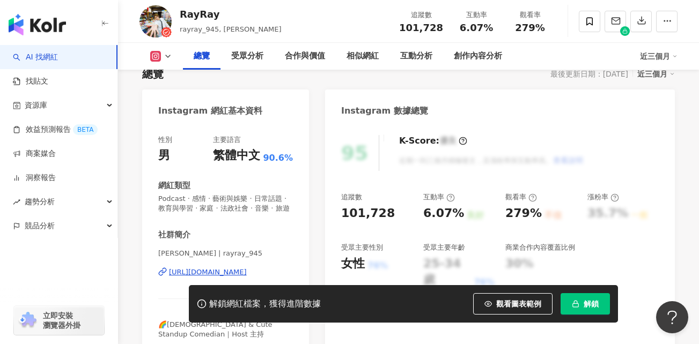
scroll to position [0, 0]
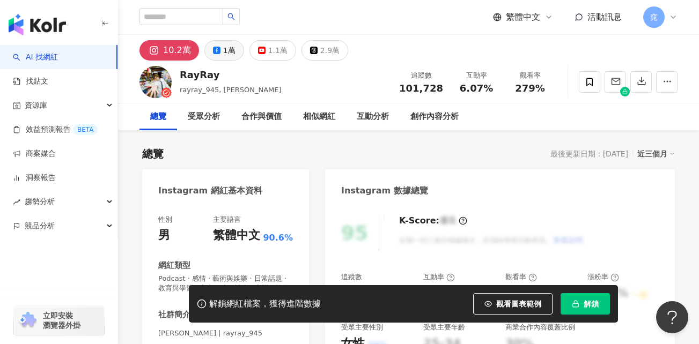
click at [228, 55] on div "1萬" at bounding box center [229, 50] width 12 height 15
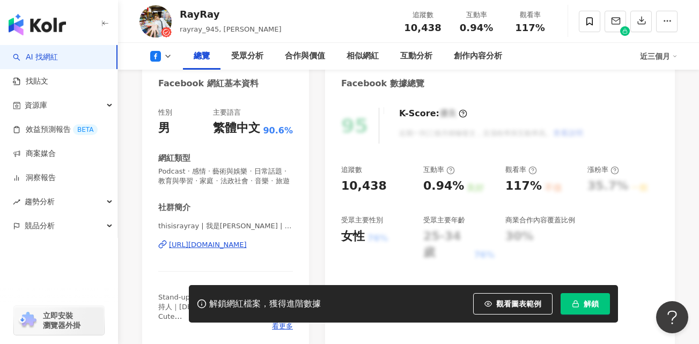
scroll to position [214, 0]
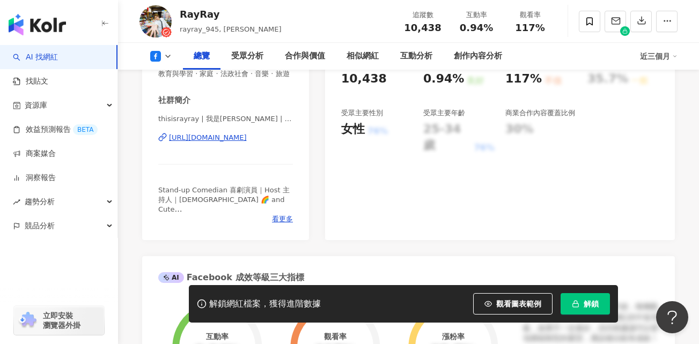
click at [246, 143] on div "[URL][DOMAIN_NAME]" at bounding box center [208, 138] width 78 height 10
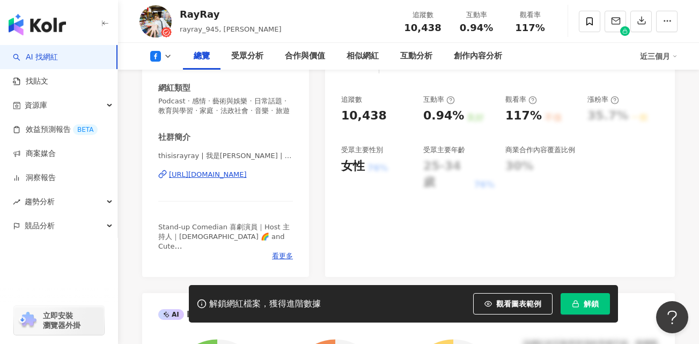
scroll to position [161, 0]
